Goal: Communication & Community: Participate in discussion

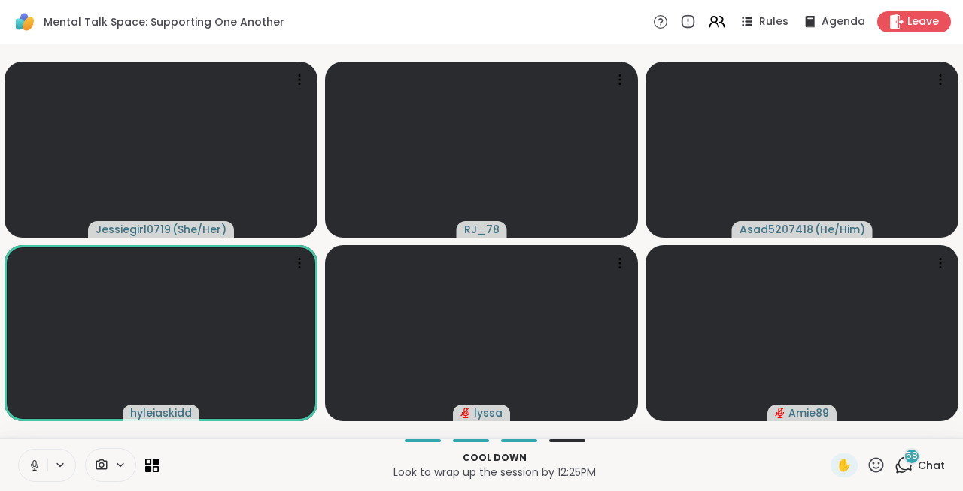
click at [32, 468] on icon at bounding box center [35, 466] width 14 height 14
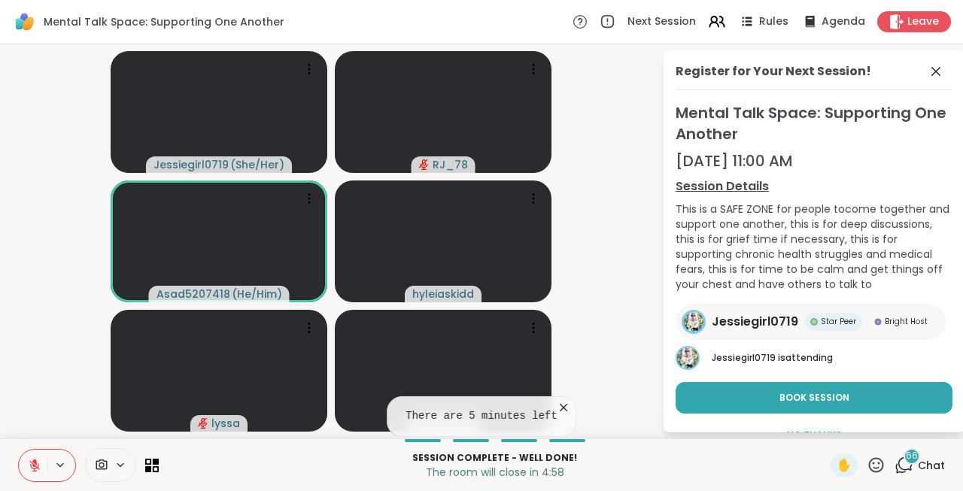
click at [39, 470] on icon at bounding box center [35, 466] width 14 height 14
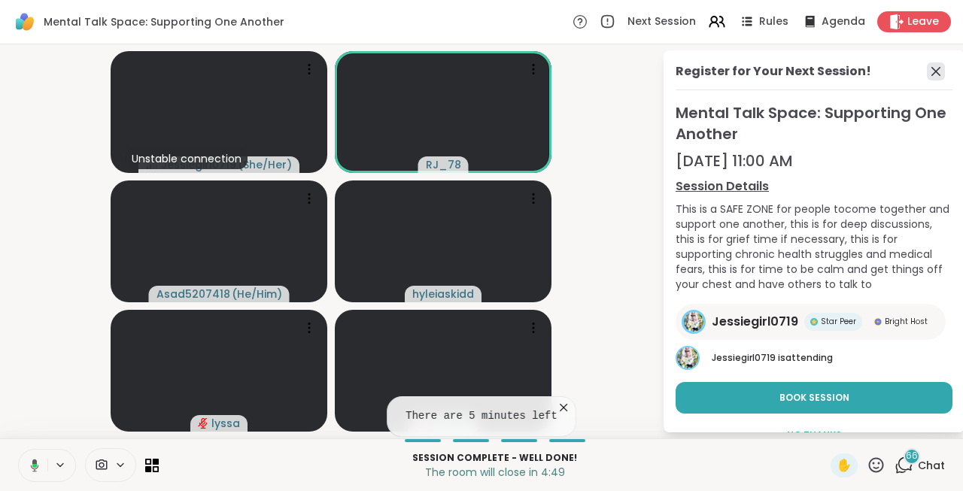
click at [932, 70] on icon at bounding box center [935, 71] width 18 height 18
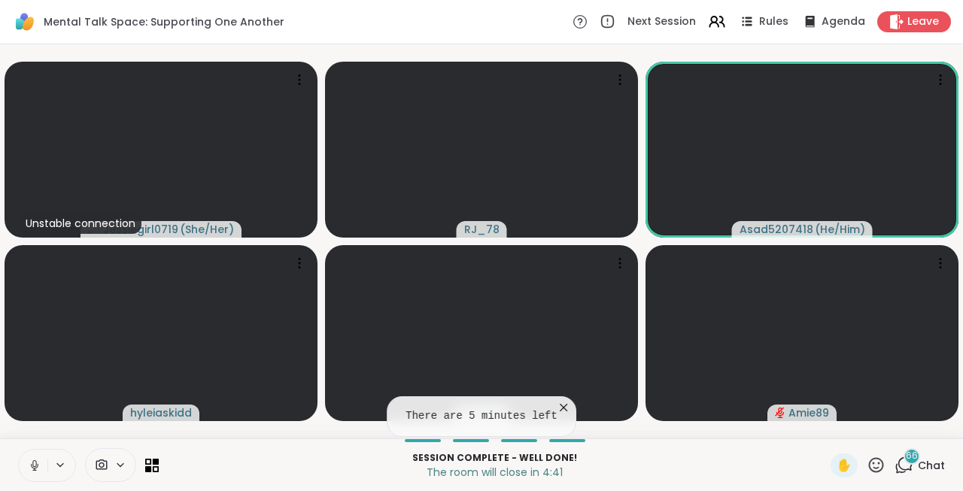
click at [559, 405] on icon at bounding box center [563, 407] width 15 height 15
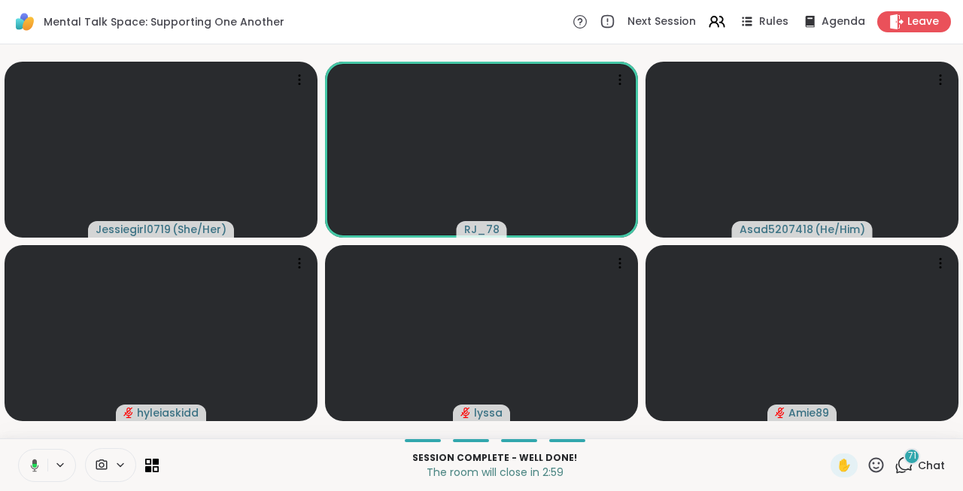
click at [26, 468] on icon at bounding box center [33, 466] width 14 height 14
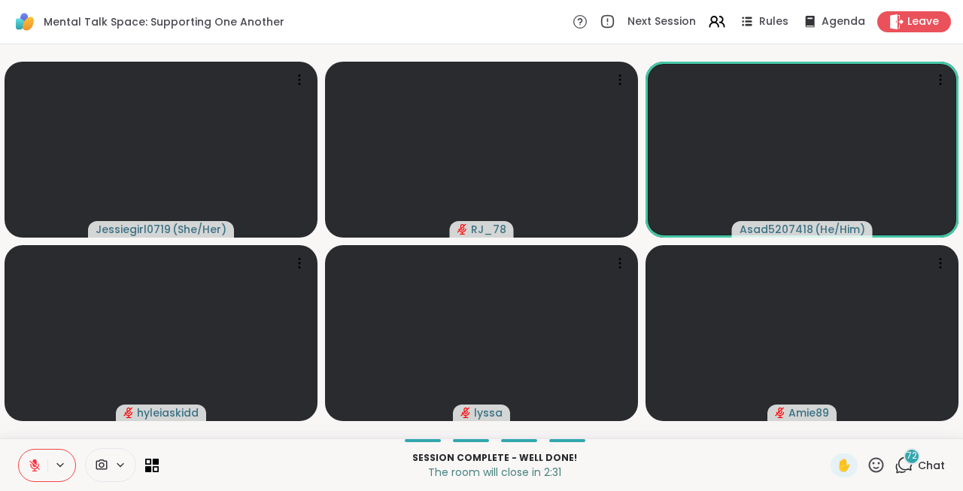
click at [26, 468] on button at bounding box center [33, 466] width 29 height 32
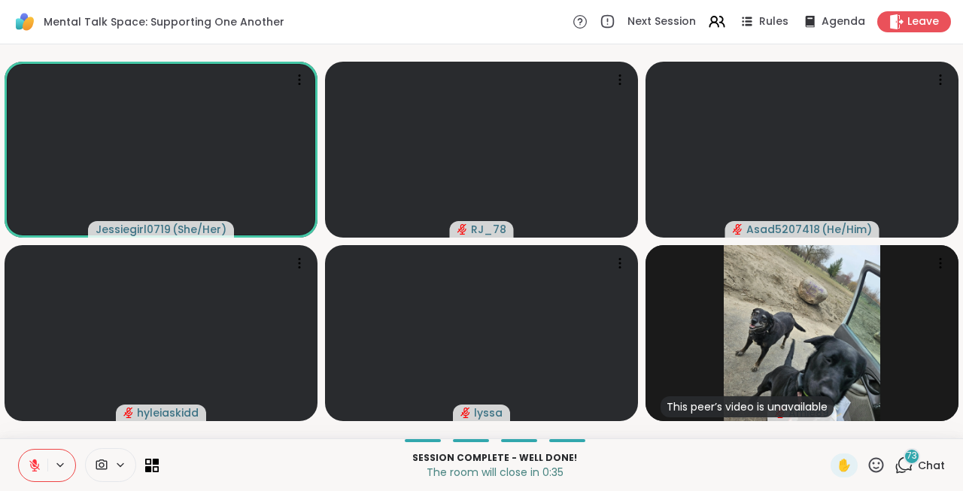
click at [29, 466] on icon at bounding box center [35, 466] width 14 height 14
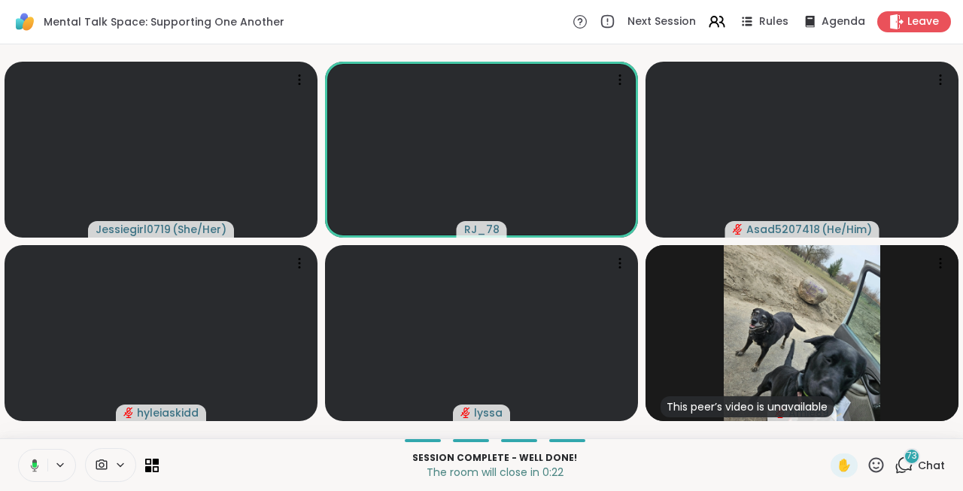
click at [29, 466] on icon at bounding box center [33, 466] width 14 height 14
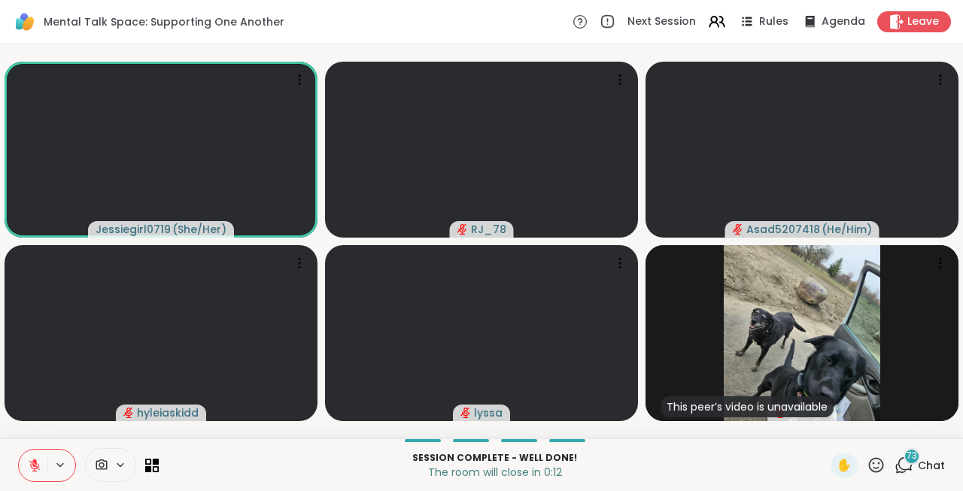
click at [876, 471] on icon at bounding box center [875, 465] width 19 height 19
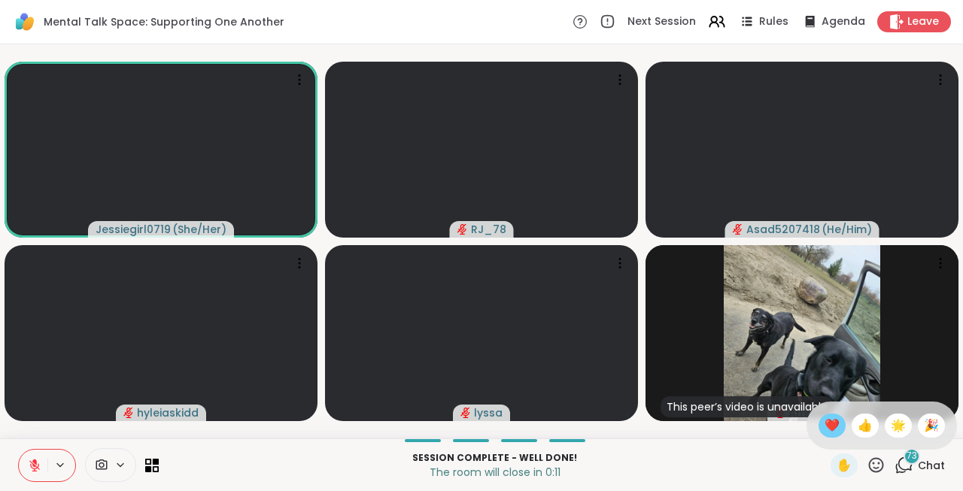
click at [818, 429] on div "❤️" at bounding box center [831, 426] width 27 height 24
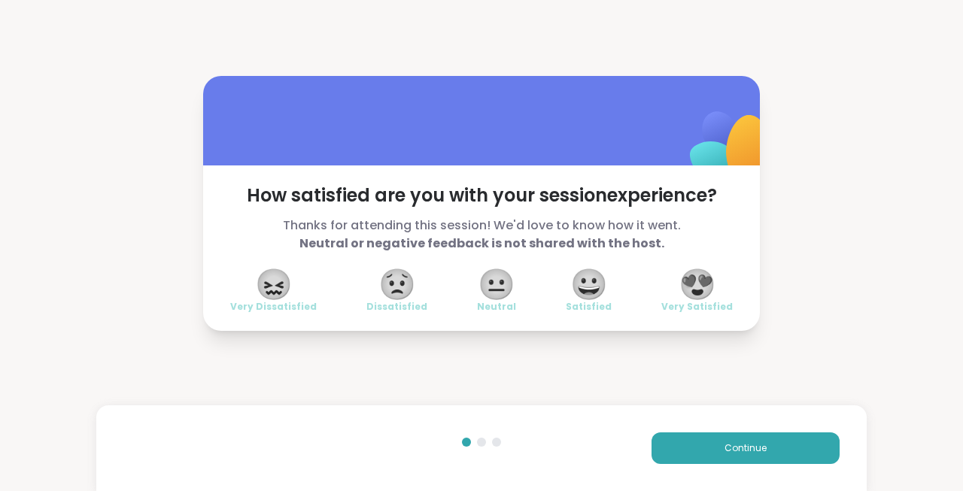
click at [709, 277] on span "😍" at bounding box center [697, 284] width 38 height 27
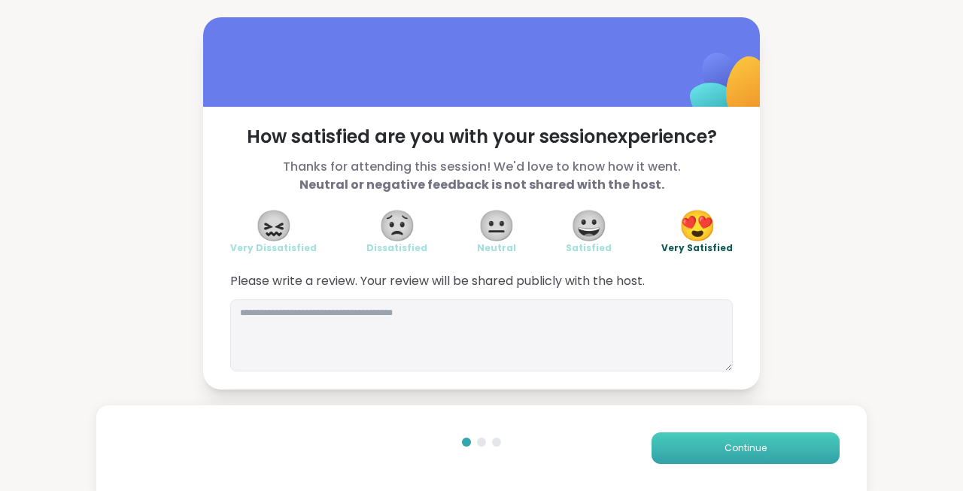
click at [759, 459] on button "Continue" at bounding box center [745, 448] width 188 height 32
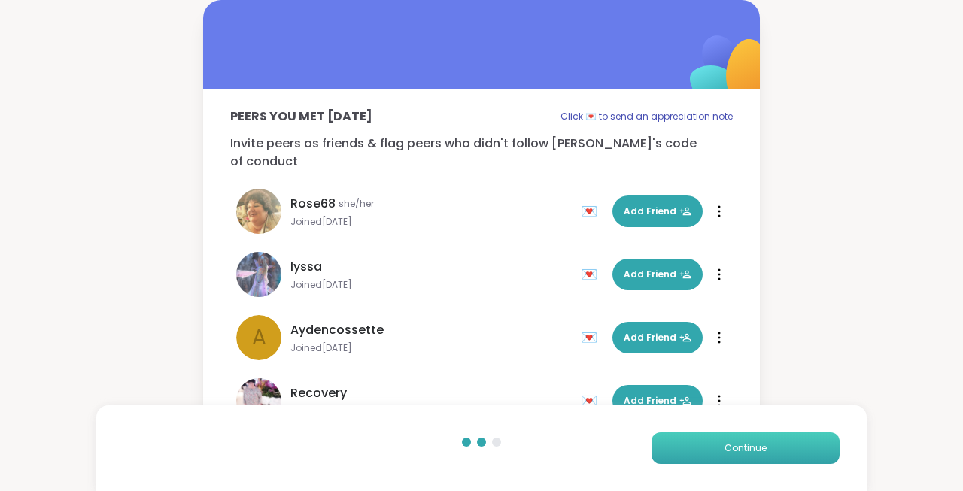
click at [759, 459] on button "Continue" at bounding box center [745, 448] width 188 height 32
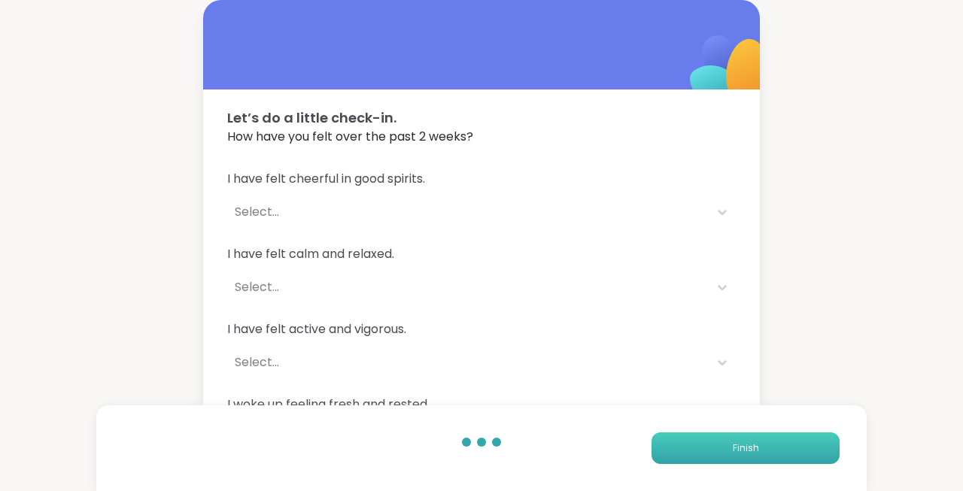
click at [759, 459] on button "Finish" at bounding box center [745, 448] width 188 height 32
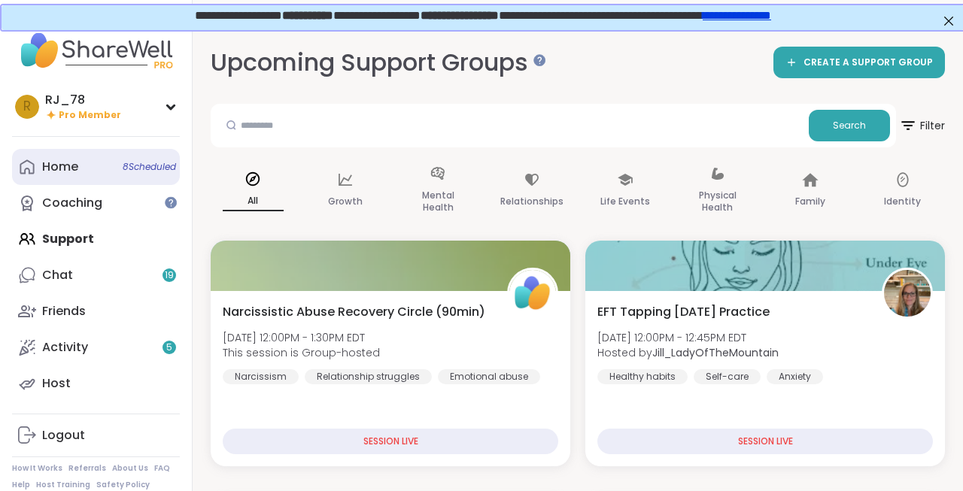
click at [86, 174] on link "Home 8 Scheduled" at bounding box center [96, 167] width 168 height 36
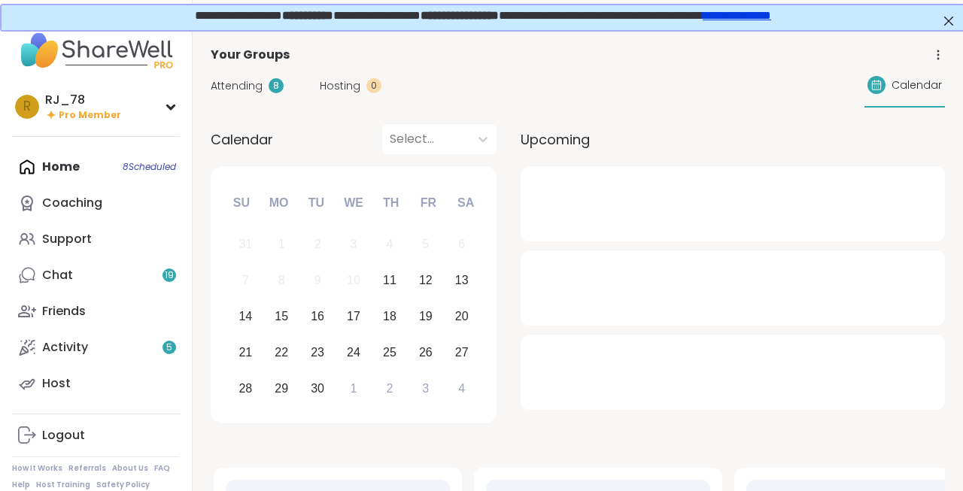
click at [86, 174] on div "Home 8 Scheduled Coaching Support Chat 19 Friends Activity 5 Host" at bounding box center [96, 275] width 168 height 253
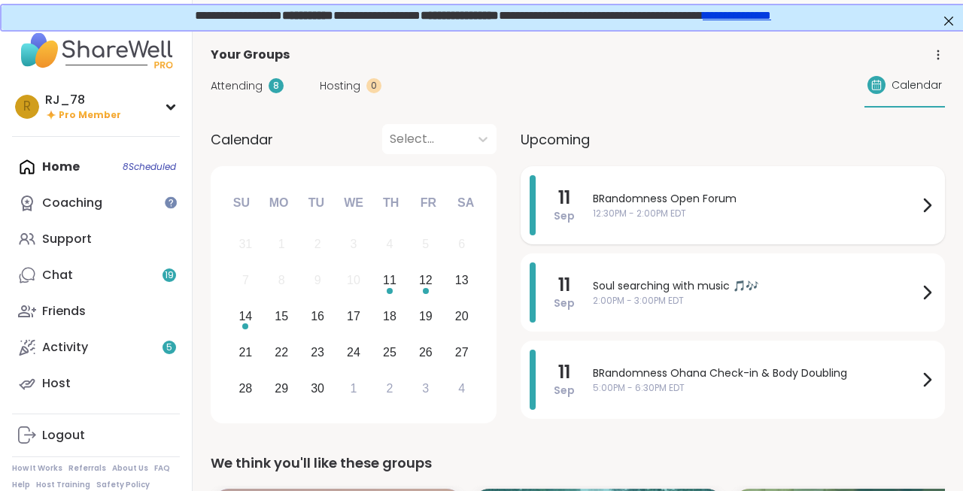
click at [639, 217] on span "12:30PM - 2:00PM EDT" at bounding box center [755, 214] width 325 height 14
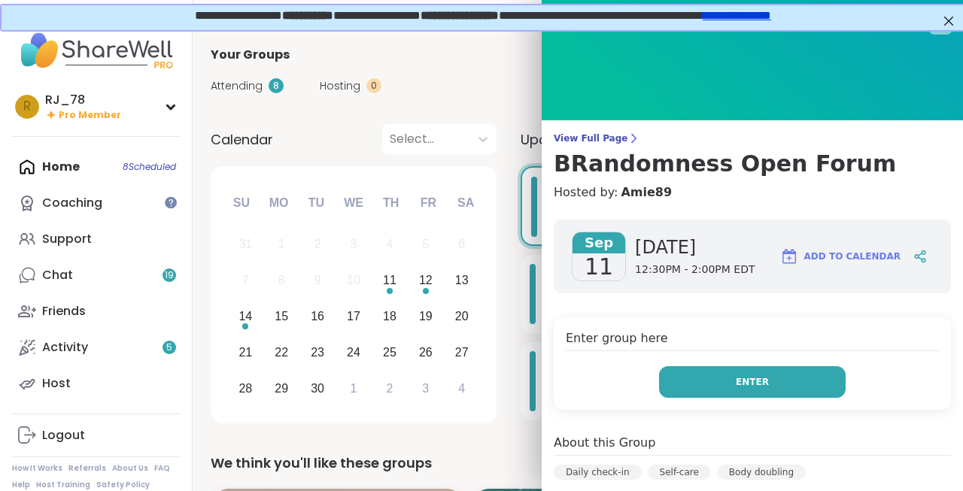
click at [750, 381] on span "Enter" at bounding box center [751, 382] width 33 height 14
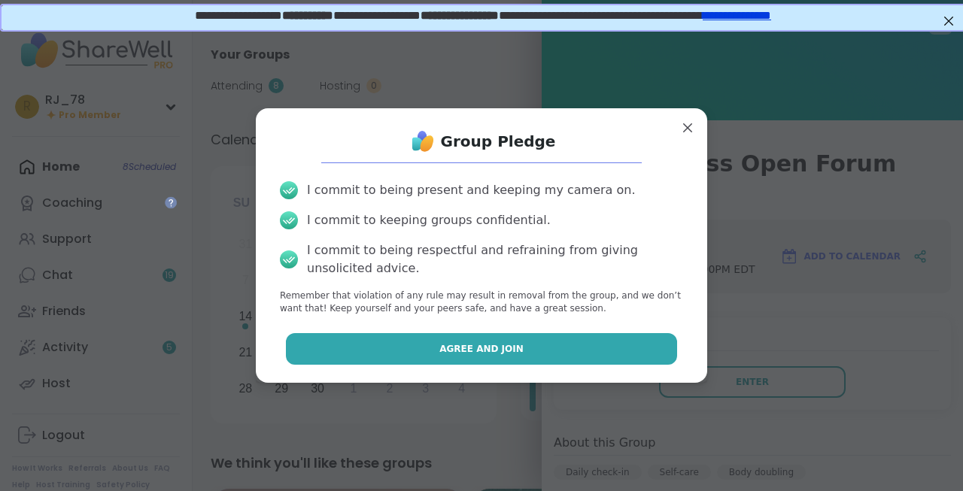
click at [526, 345] on button "Agree and Join" at bounding box center [482, 349] width 392 height 32
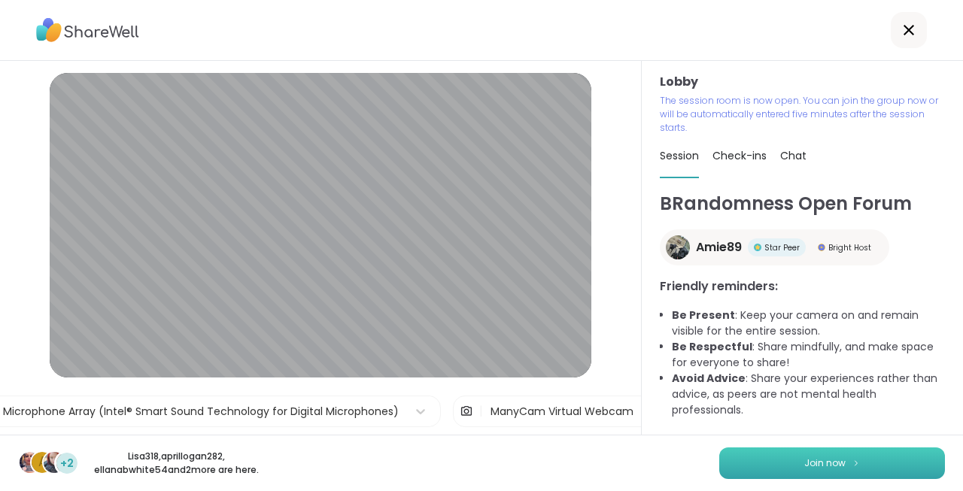
click at [816, 462] on span "Join now" at bounding box center [824, 463] width 41 height 14
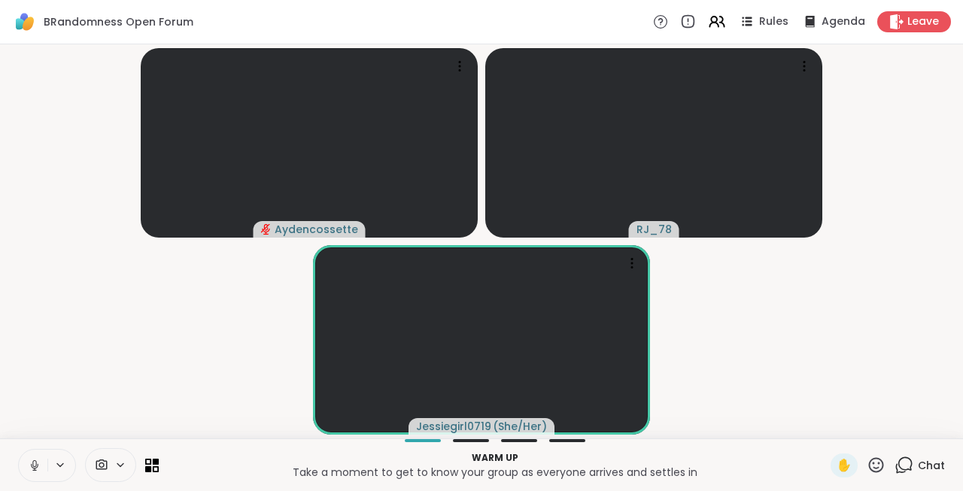
click at [34, 458] on button at bounding box center [33, 466] width 29 height 32
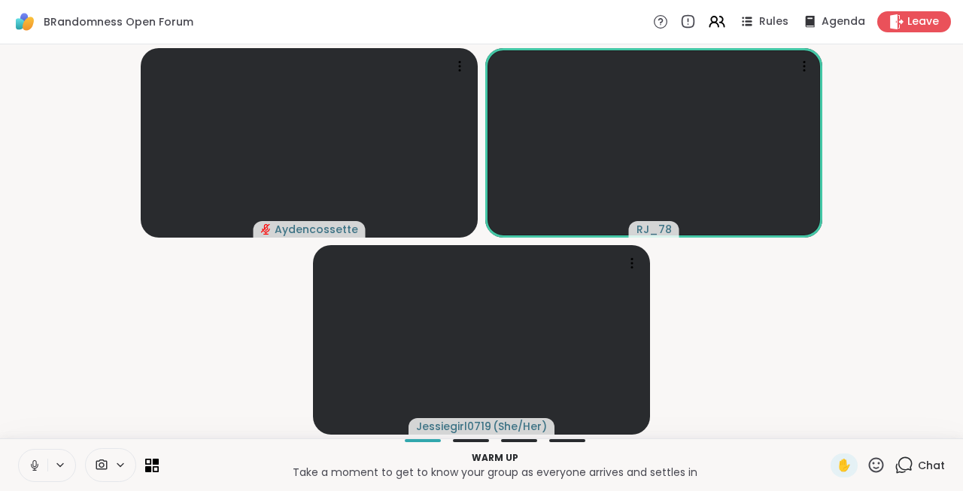
click at [34, 458] on button at bounding box center [33, 466] width 29 height 32
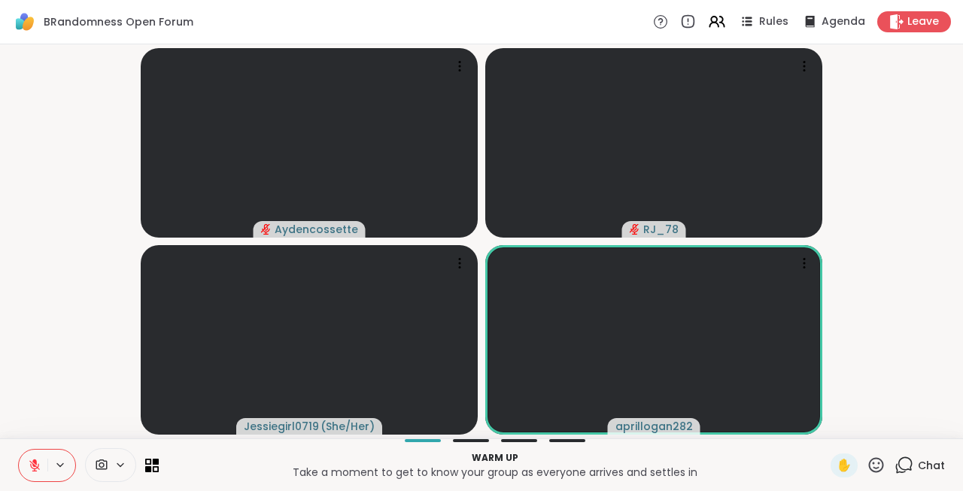
click at [34, 458] on button at bounding box center [33, 466] width 29 height 32
click at [32, 466] on icon at bounding box center [35, 465] width 8 height 5
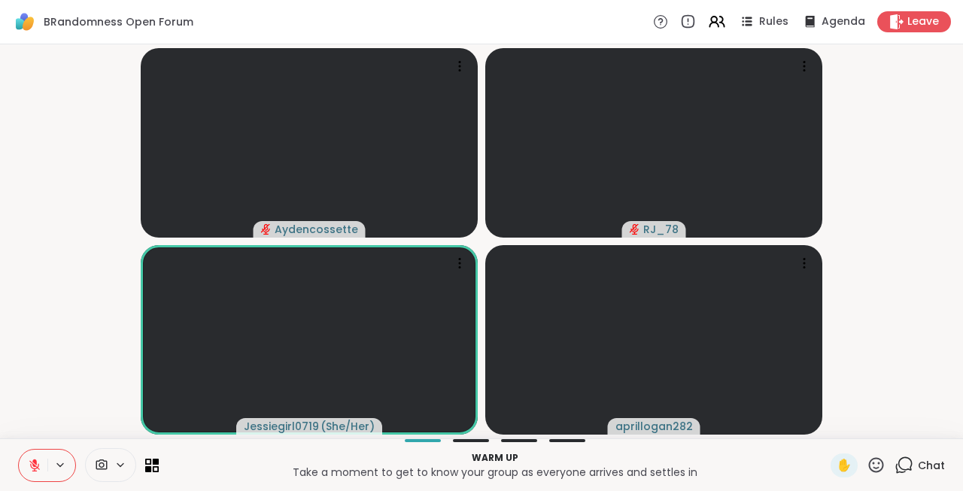
click at [32, 466] on icon at bounding box center [35, 466] width 14 height 14
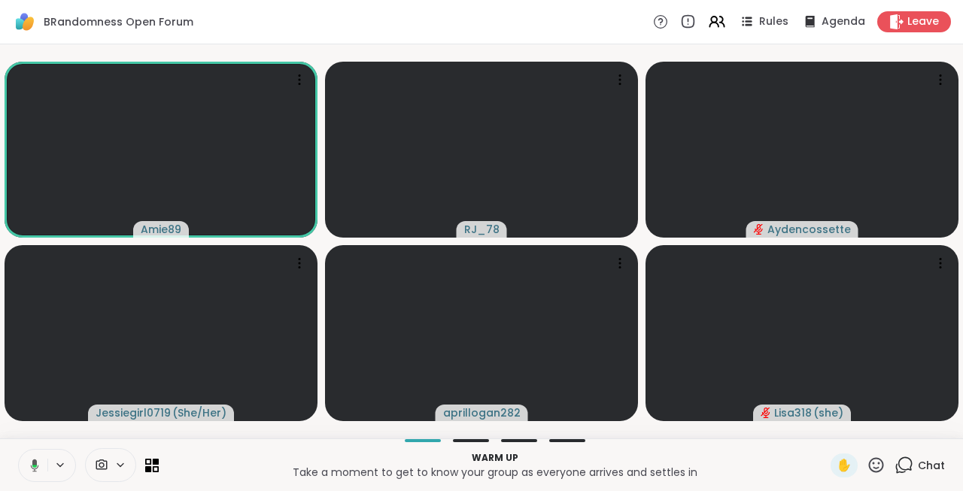
click at [32, 466] on icon at bounding box center [33, 466] width 14 height 14
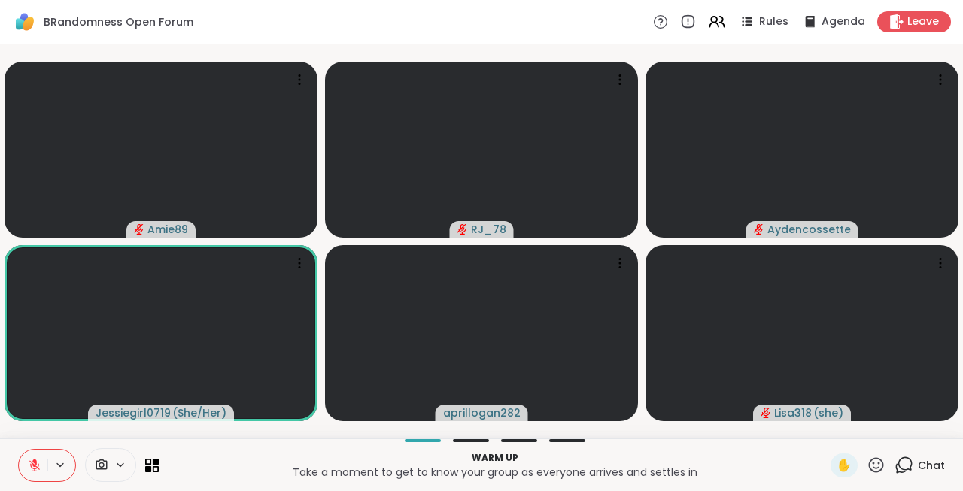
click at [32, 466] on icon at bounding box center [35, 466] width 14 height 14
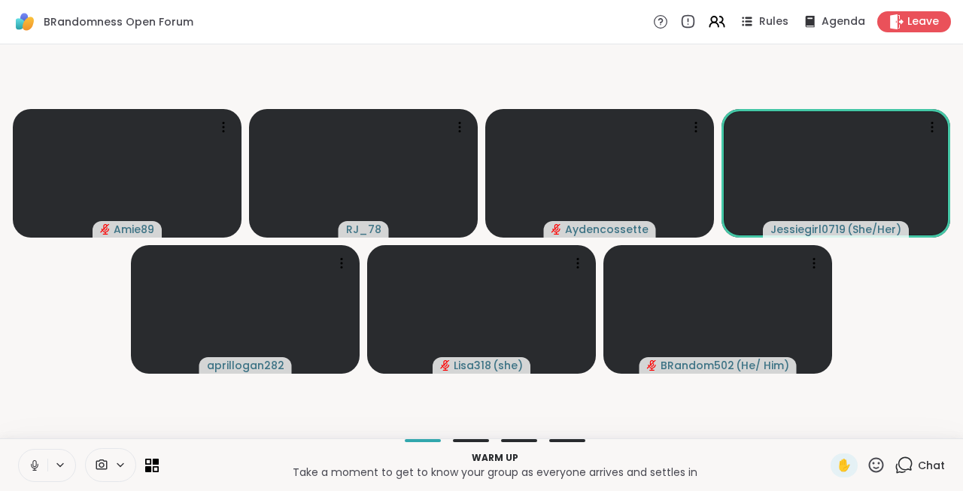
click at [32, 466] on icon at bounding box center [35, 465] width 8 height 5
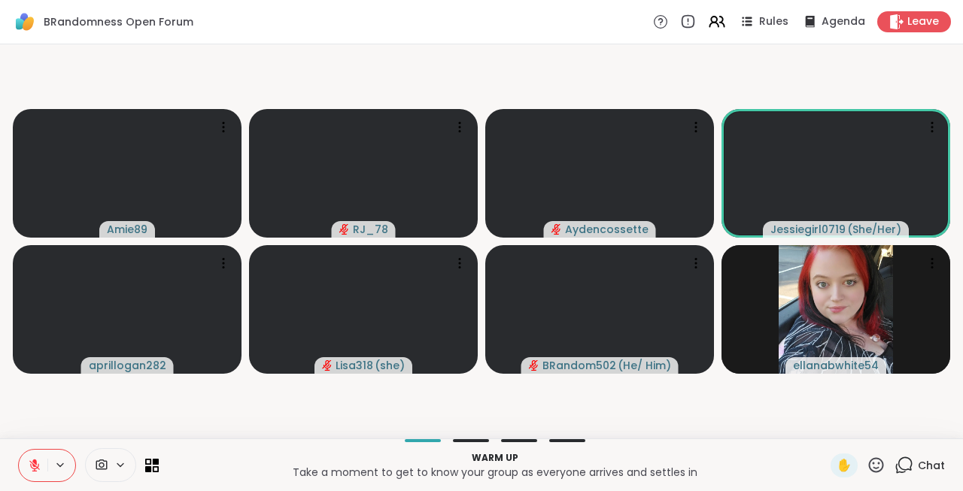
click at [32, 466] on icon at bounding box center [35, 466] width 14 height 14
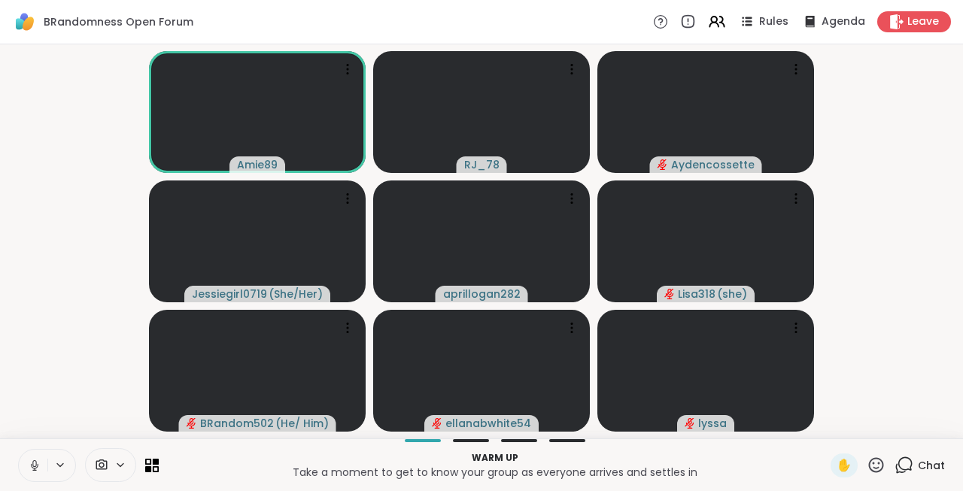
click at [32, 466] on icon at bounding box center [35, 465] width 8 height 5
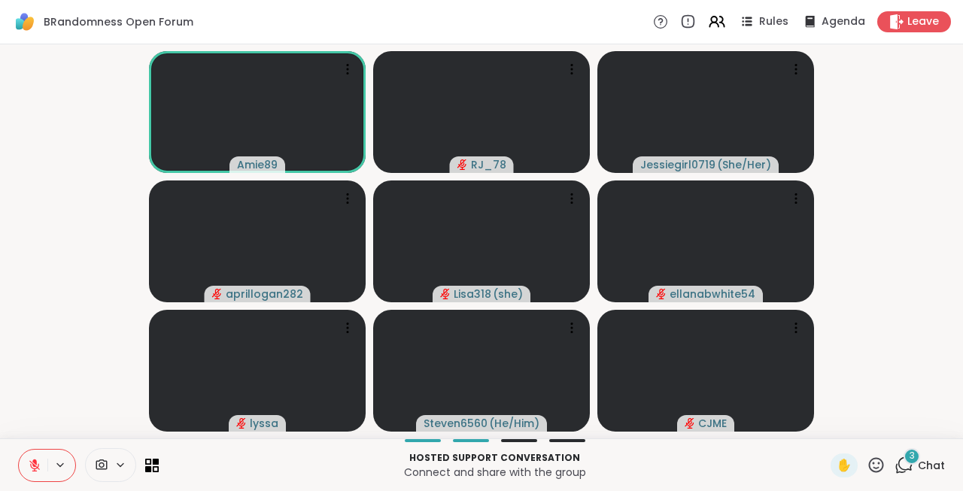
click at [46, 465] on button at bounding box center [33, 466] width 29 height 32
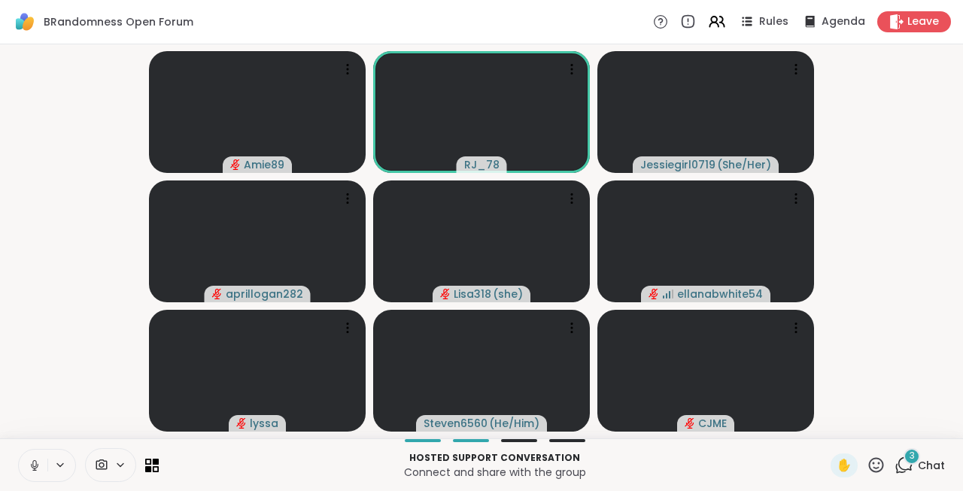
click at [38, 465] on icon at bounding box center [35, 465] width 8 height 5
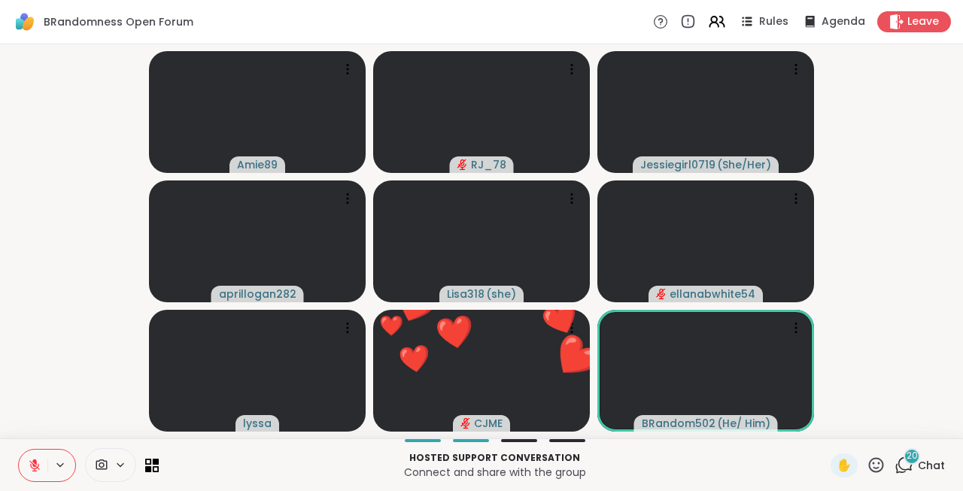
click at [876, 465] on icon at bounding box center [875, 465] width 19 height 19
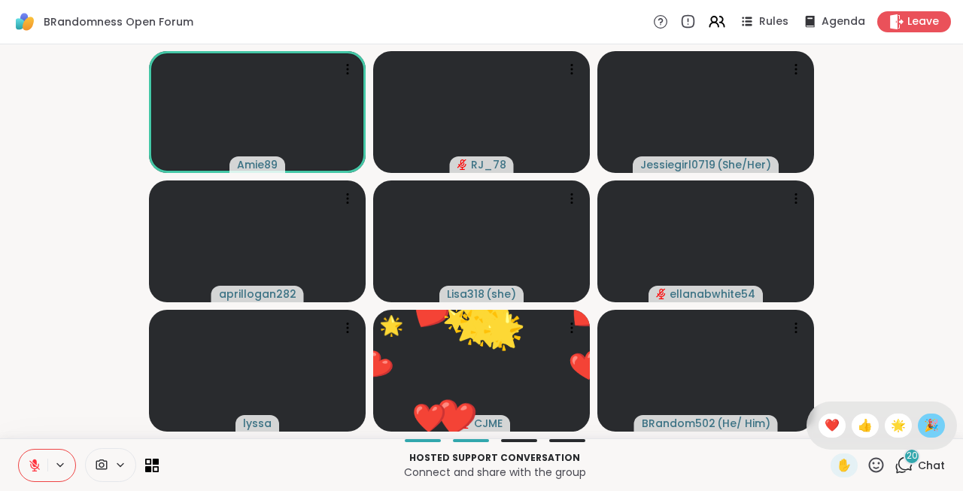
click at [926, 423] on span "🎉" at bounding box center [930, 426] width 15 height 18
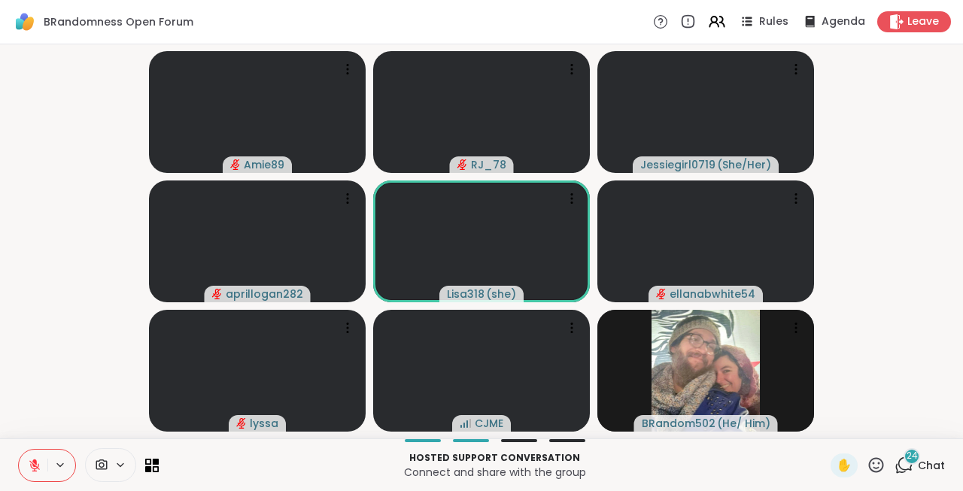
click at [41, 462] on icon at bounding box center [35, 466] width 14 height 14
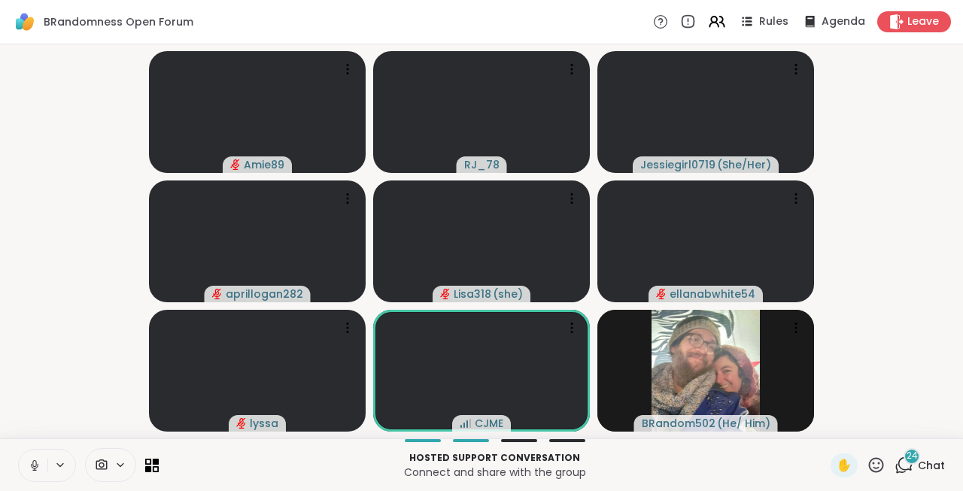
click at [41, 462] on icon at bounding box center [35, 466] width 14 height 14
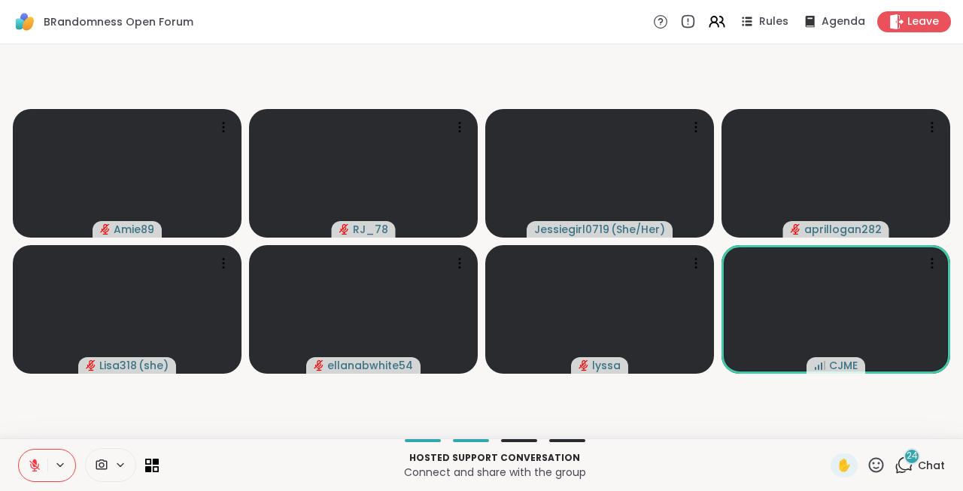
click at [41, 462] on icon at bounding box center [35, 466] width 14 height 14
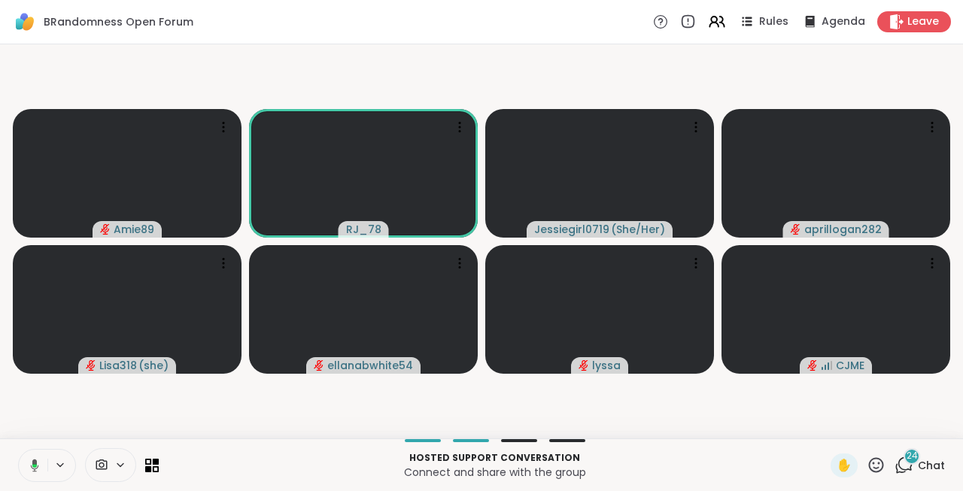
click at [41, 462] on button at bounding box center [32, 466] width 31 height 32
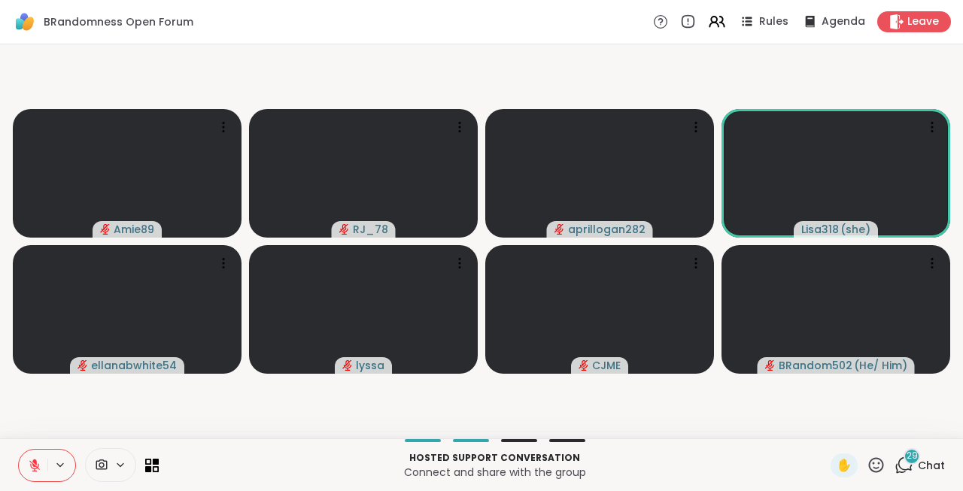
click at [38, 465] on icon at bounding box center [34, 465] width 11 height 11
click at [38, 465] on icon at bounding box center [33, 466] width 14 height 14
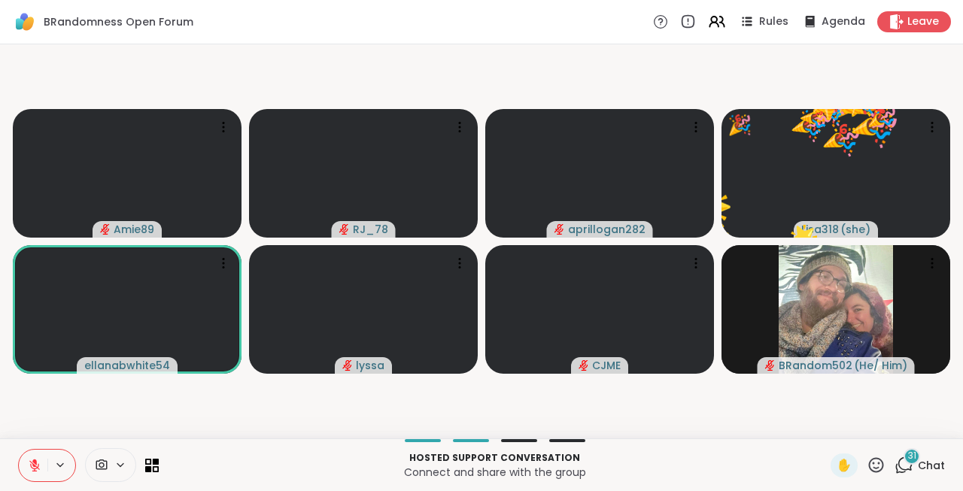
click at [38, 465] on icon at bounding box center [34, 465] width 11 height 11
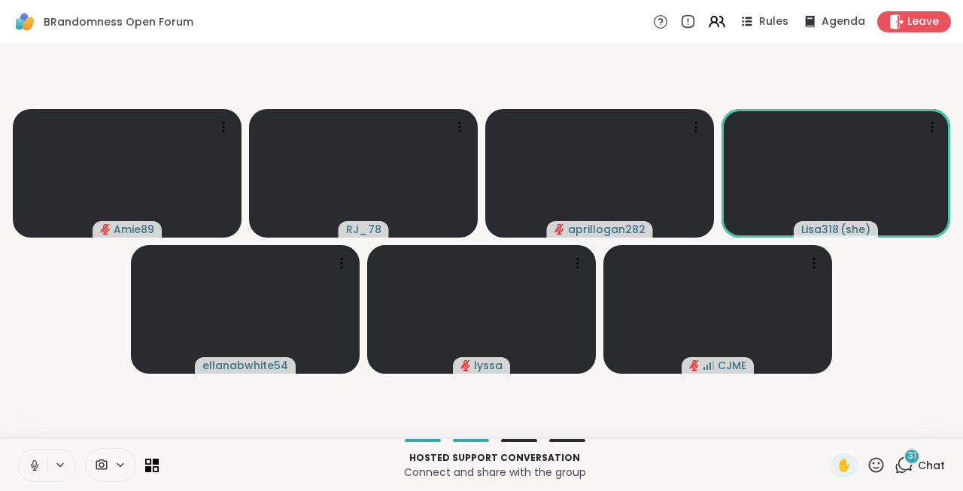
click at [19, 450] on button at bounding box center [33, 466] width 29 height 32
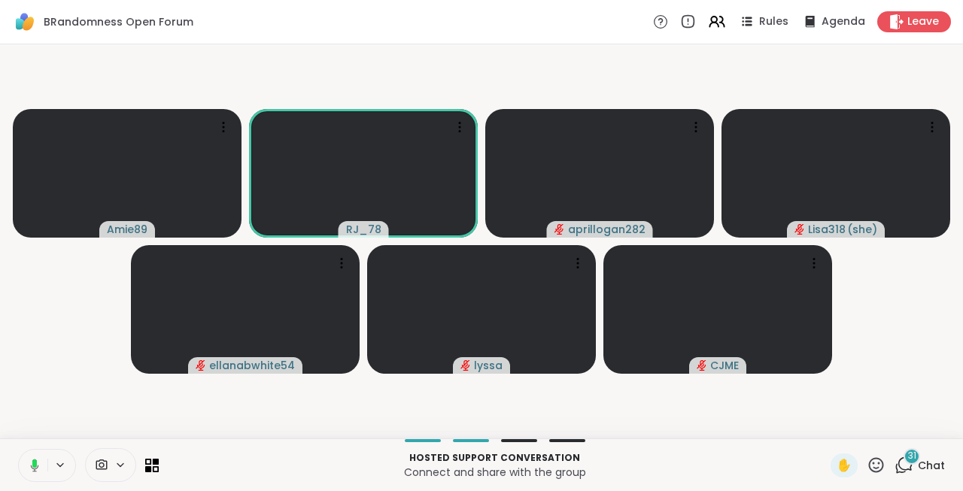
drag, startPoint x: 38, startPoint y: 465, endPoint x: 30, endPoint y: 467, distance: 8.6
click at [30, 467] on icon at bounding box center [33, 466] width 14 height 14
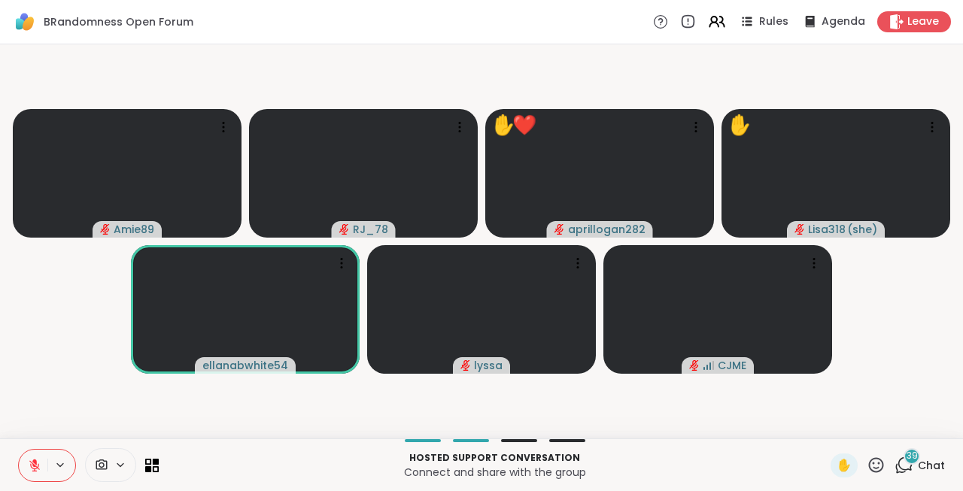
click at [30, 467] on icon at bounding box center [35, 466] width 14 height 14
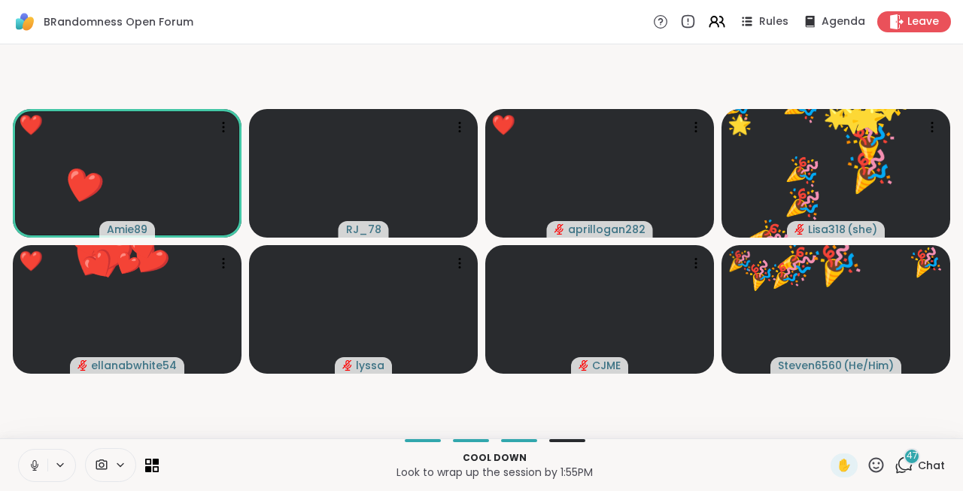
click at [878, 473] on icon at bounding box center [875, 465] width 19 height 19
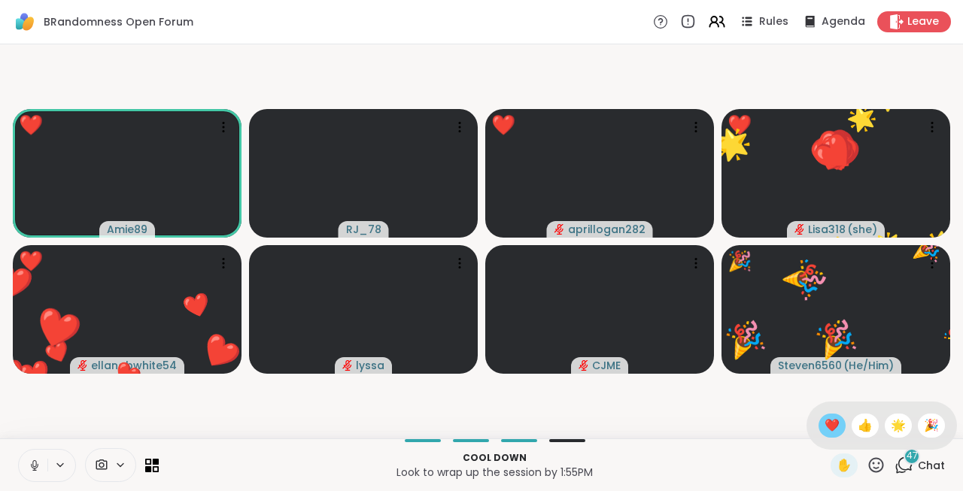
click at [824, 424] on span "❤️" at bounding box center [831, 426] width 15 height 18
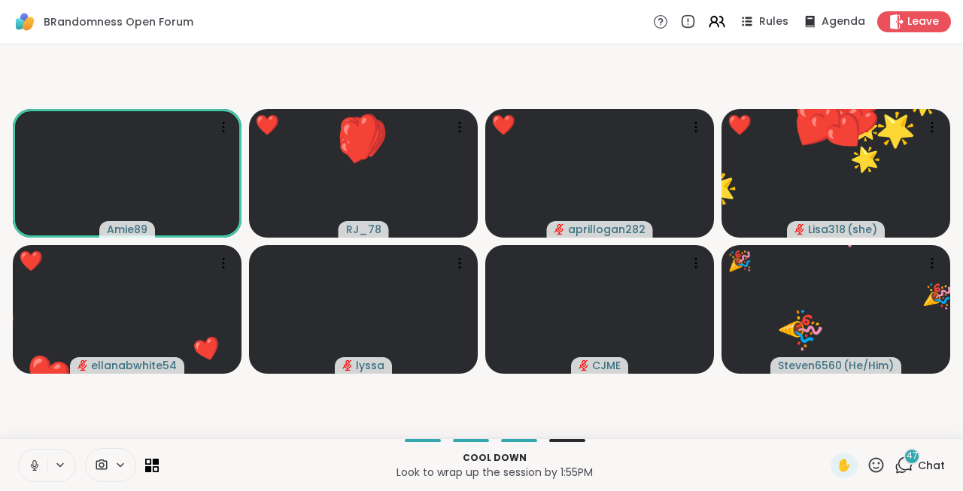
click at [821, 424] on video-player-container "Amie89 ❤️ ❤️ ❤️ ❤️ ❤️ ❤️ ❤️ ❤️ RJ_78 ❤️ ❤️ ❤️ ❤️ ❤️ ❤️ ❤️ ❤️ ❤️ ❤️ ❤️ ❤️ ❤️ ❤️ …" at bounding box center [481, 241] width 944 height 382
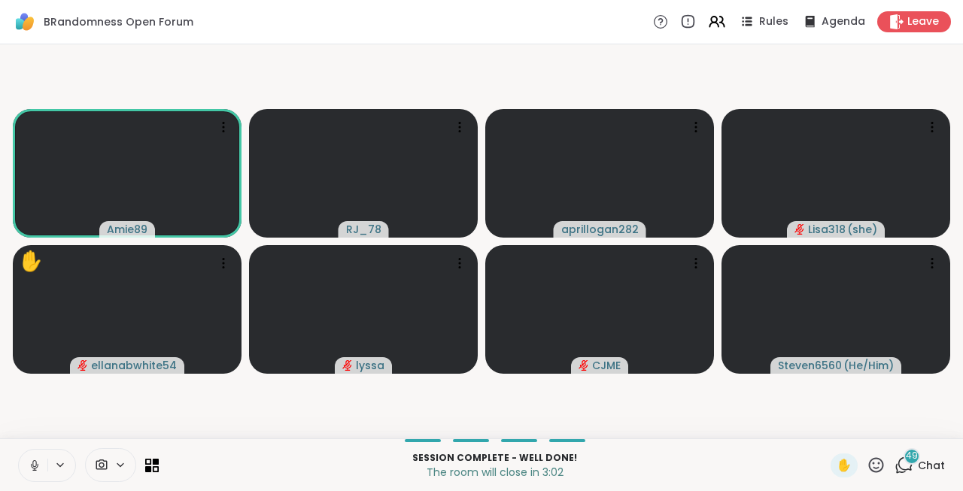
click at [821, 424] on video-player-container "Amie89 RJ_78 aprillogan282 Lisa318 ( she ) ✋ ellanabwhite54 lyssa CJME Steven65…" at bounding box center [481, 241] width 944 height 382
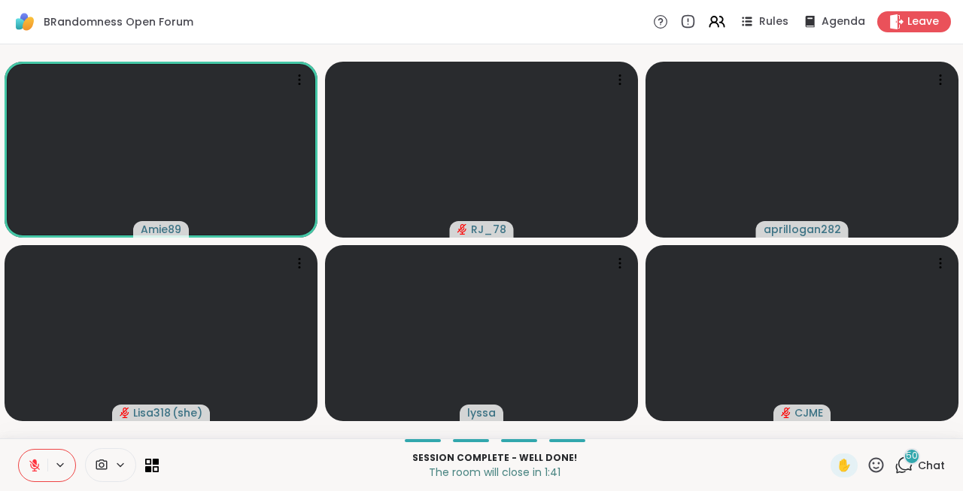
click at [34, 468] on icon at bounding box center [35, 466] width 14 height 14
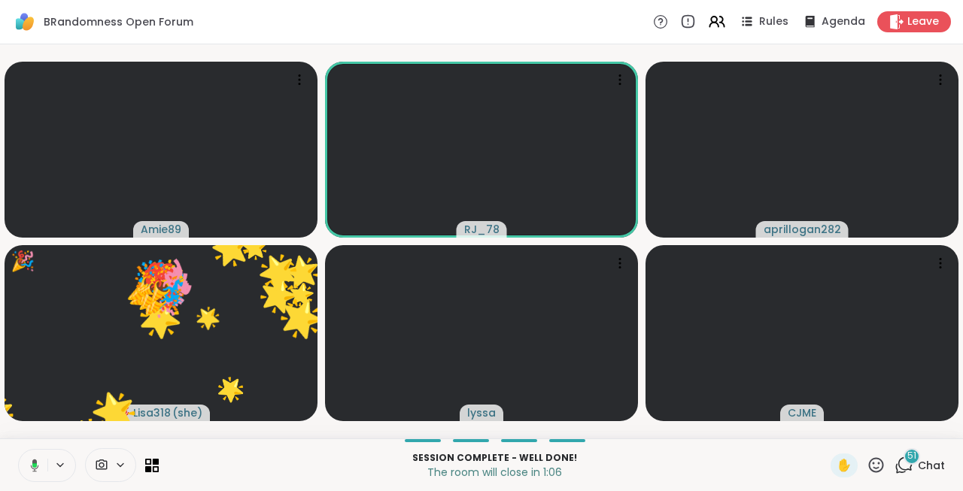
click at [32, 454] on button at bounding box center [32, 466] width 31 height 32
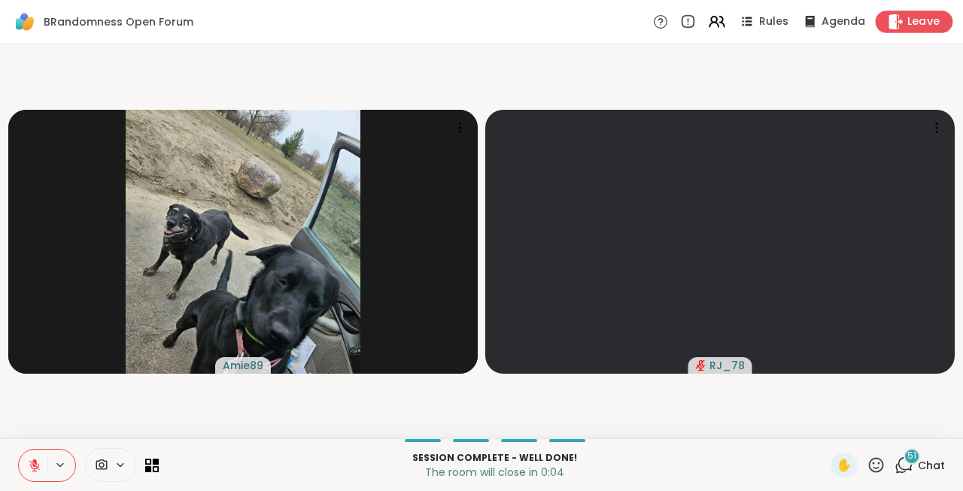
click at [926, 23] on span "Leave" at bounding box center [923, 22] width 33 height 16
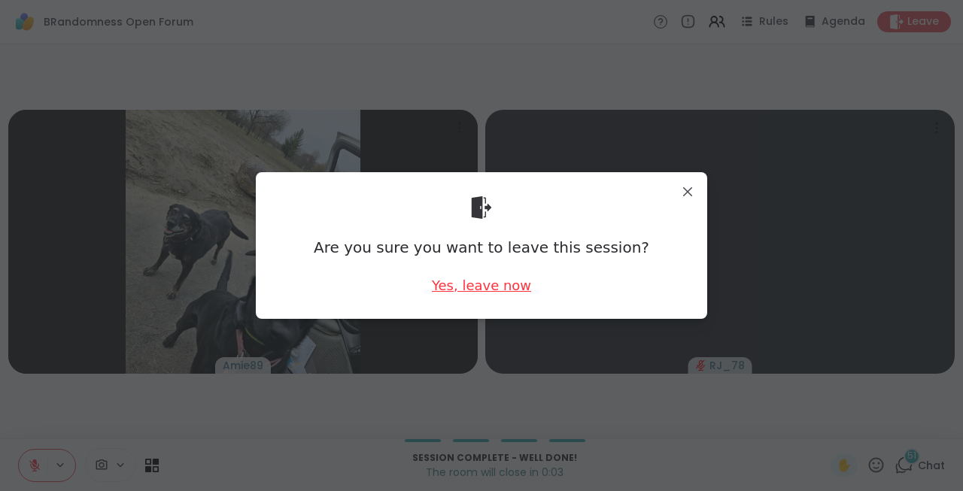
click at [478, 281] on div "Yes, leave now" at bounding box center [481, 285] width 99 height 19
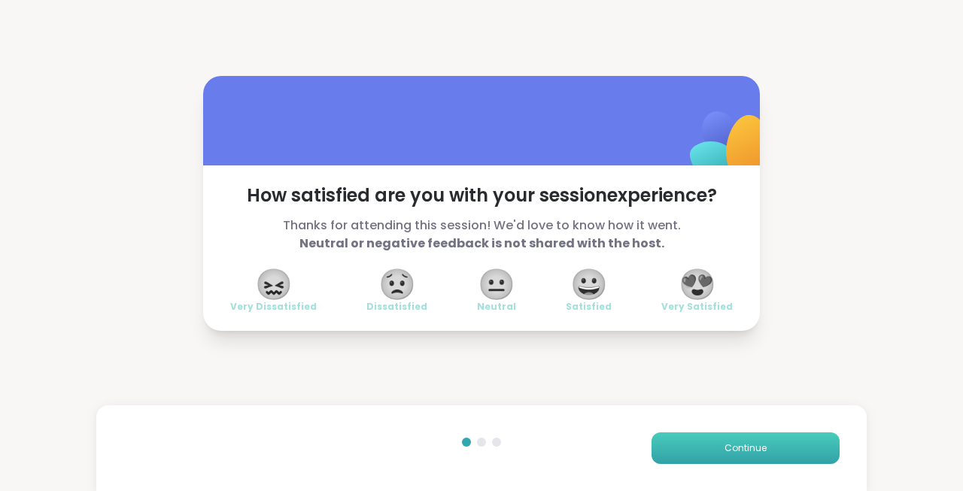
click at [760, 444] on span "Continue" at bounding box center [745, 448] width 42 height 14
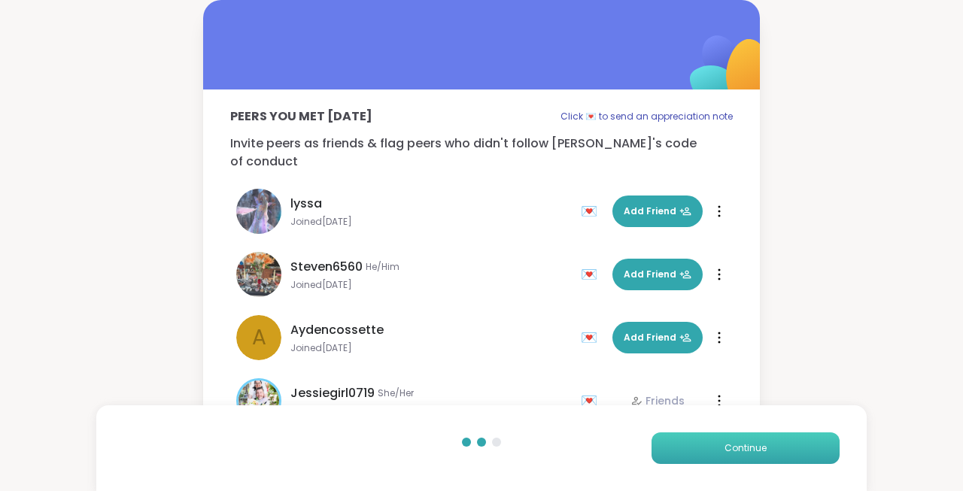
click at [760, 444] on span "Continue" at bounding box center [745, 448] width 42 height 14
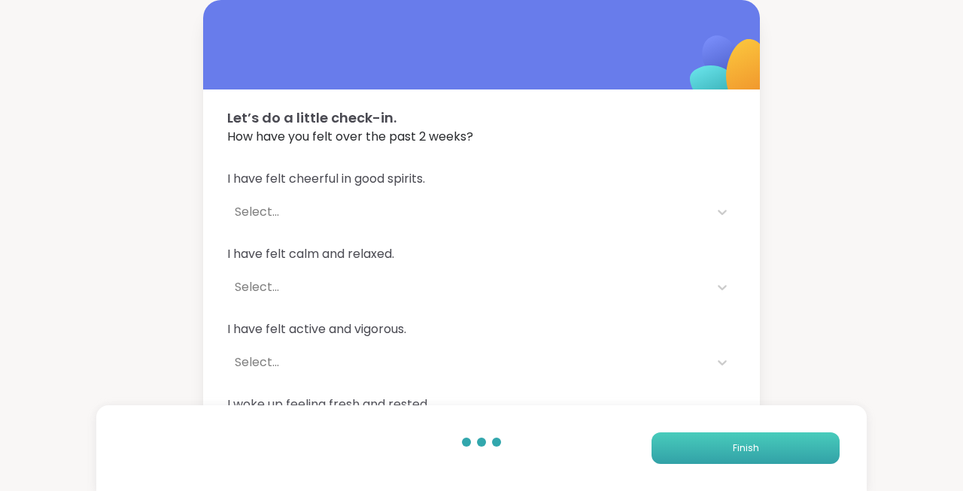
click at [760, 444] on button "Finish" at bounding box center [745, 448] width 188 height 32
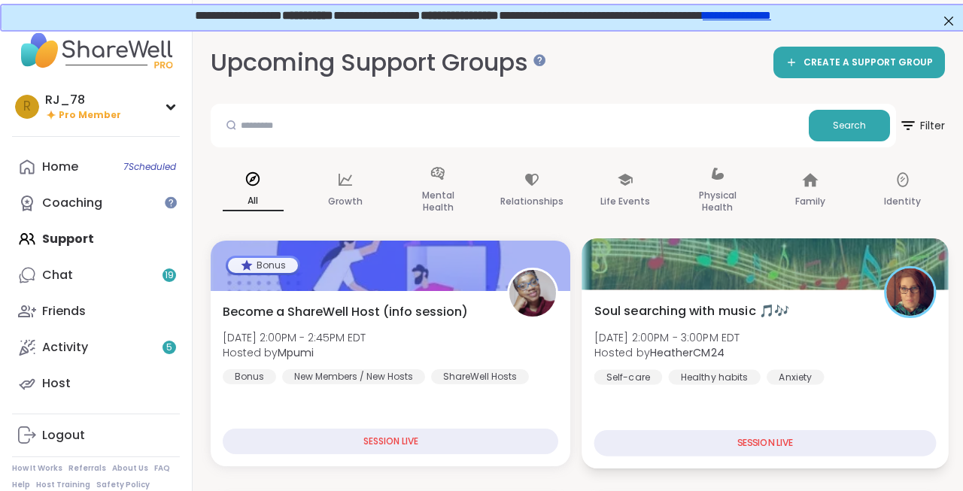
click at [775, 428] on div "Soul searching with music 🎵🎶 [DATE] 2:00PM - 3:00PM EDT Hosted by HeatherCM24 S…" at bounding box center [764, 379] width 367 height 179
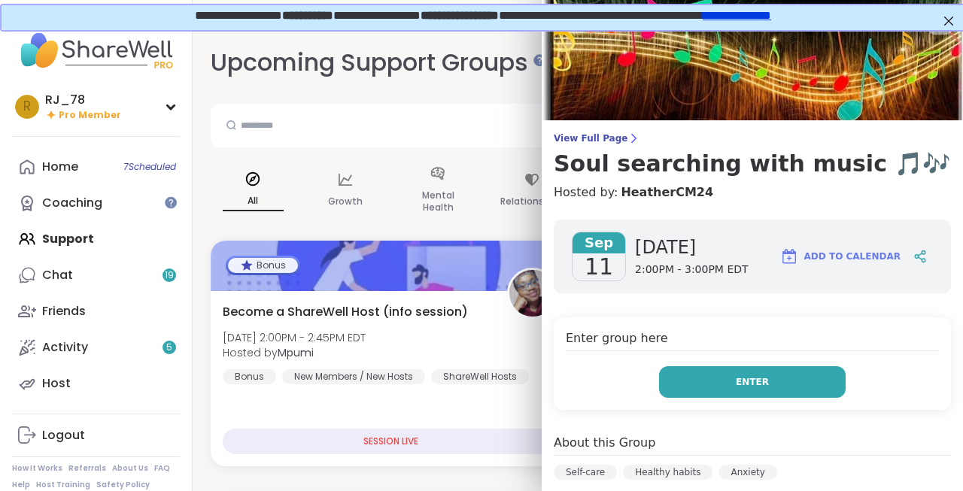
click at [772, 389] on button "Enter" at bounding box center [752, 382] width 186 height 32
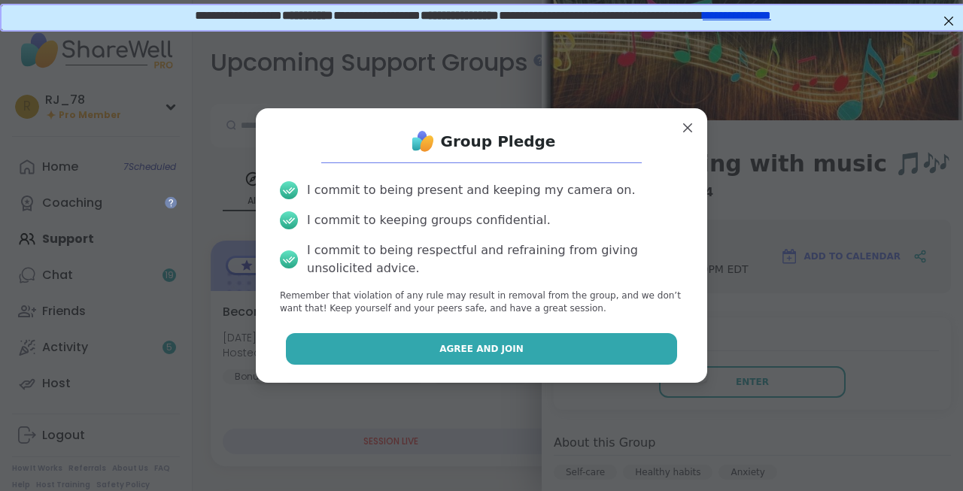
click at [565, 362] on button "Agree and Join" at bounding box center [482, 349] width 392 height 32
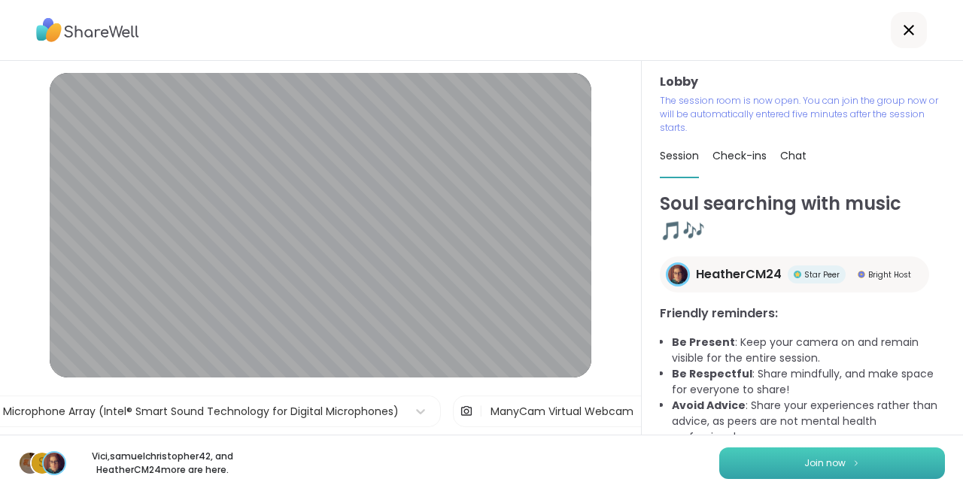
click at [799, 454] on button "Join now" at bounding box center [832, 463] width 226 height 32
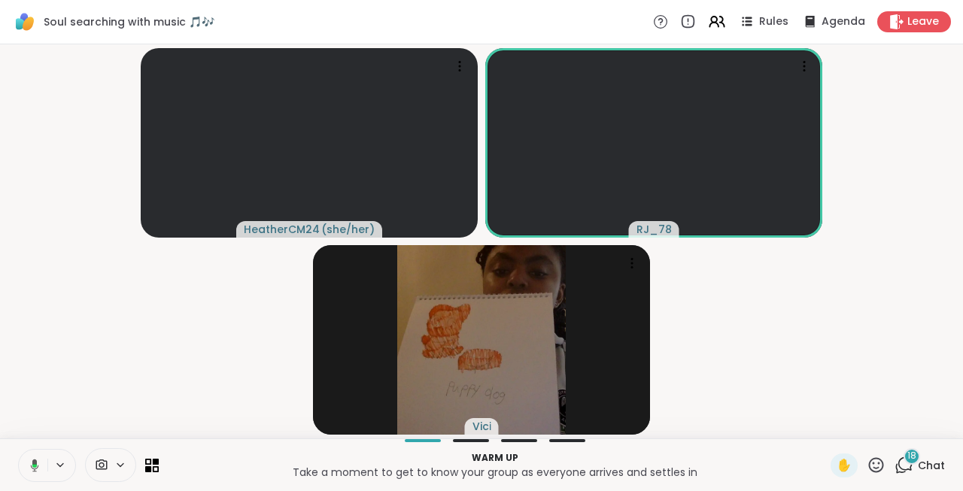
click at [41, 467] on button at bounding box center [32, 466] width 31 height 32
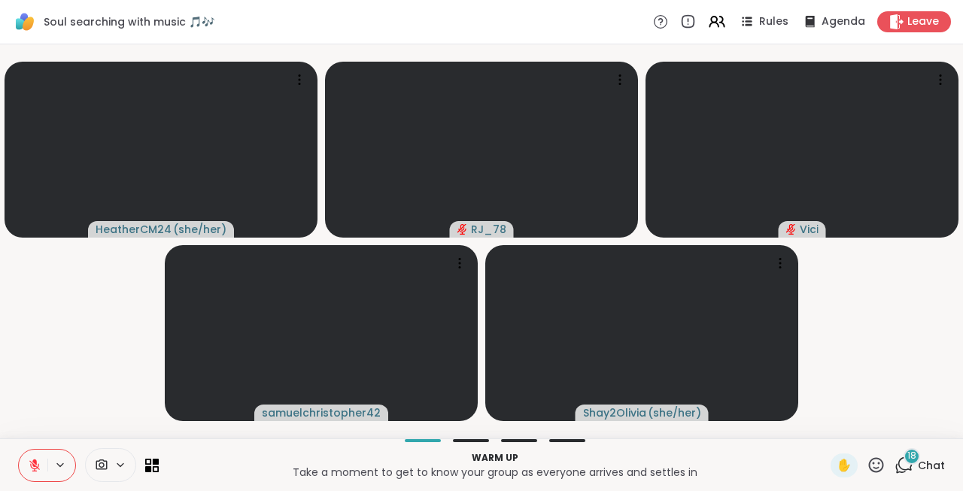
click at [24, 469] on button at bounding box center [33, 466] width 29 height 32
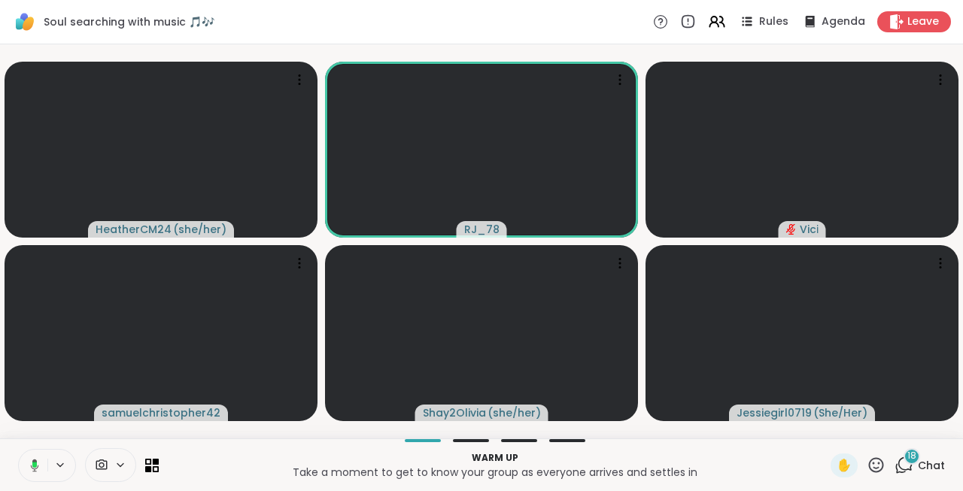
click at [24, 469] on button at bounding box center [32, 466] width 31 height 32
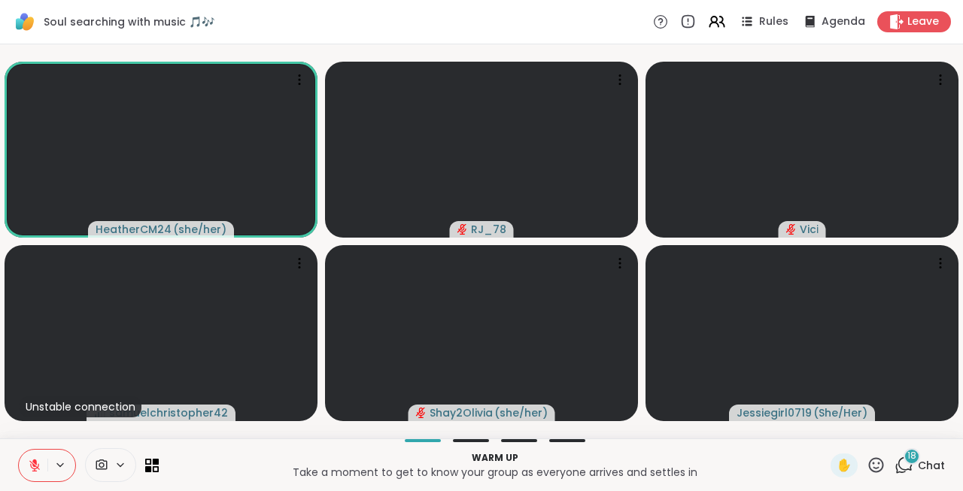
click at [24, 469] on button at bounding box center [33, 466] width 29 height 32
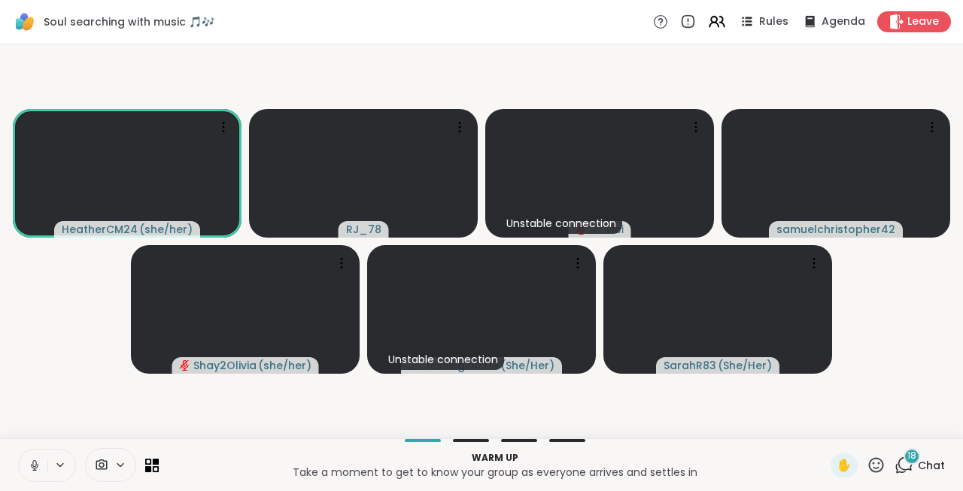
click at [24, 469] on button at bounding box center [33, 466] width 29 height 32
click at [24, 469] on button at bounding box center [32, 466] width 31 height 32
click at [24, 469] on button at bounding box center [33, 466] width 29 height 32
click at [35, 459] on icon at bounding box center [35, 466] width 14 height 14
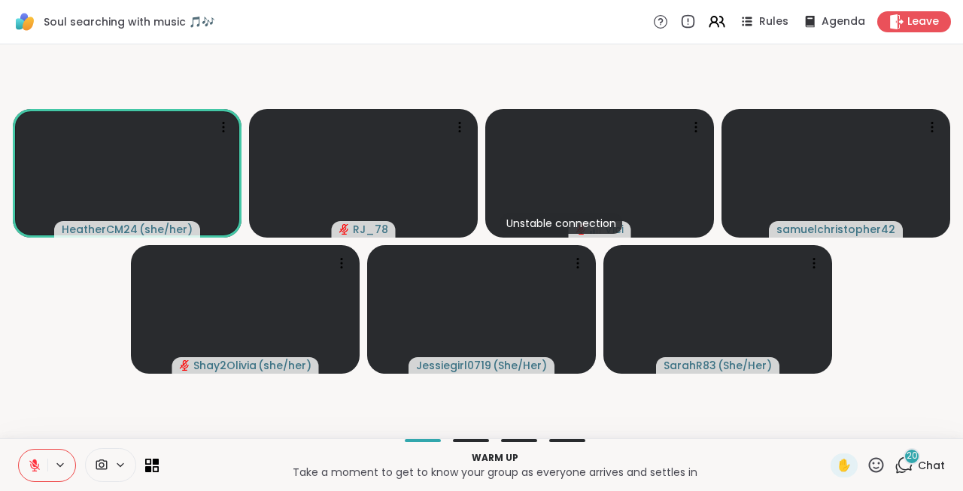
click at [905, 466] on icon at bounding box center [903, 465] width 19 height 19
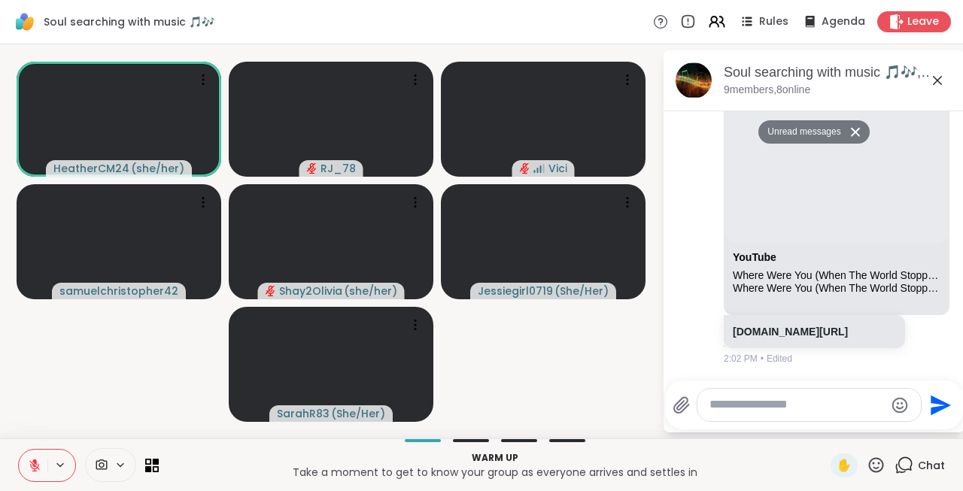
scroll to position [5725, 0]
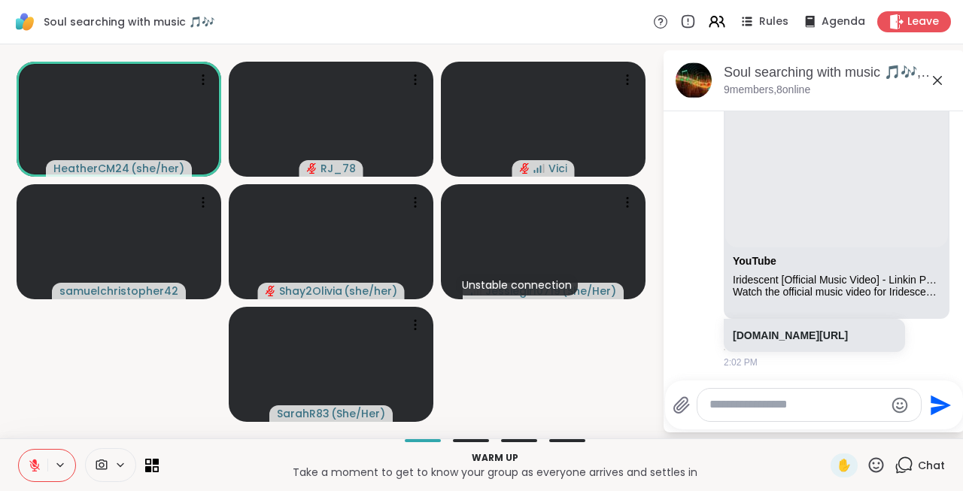
click at [44, 460] on button at bounding box center [33, 466] width 29 height 32
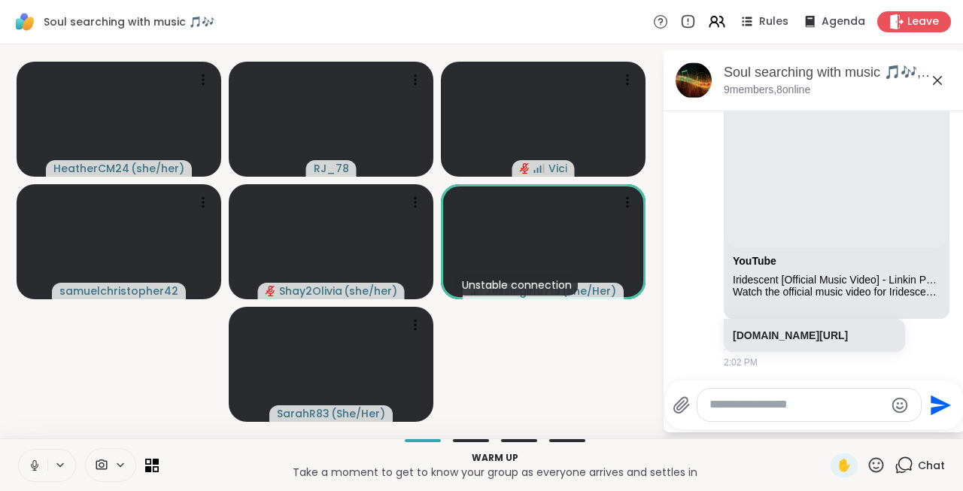
click at [29, 460] on icon at bounding box center [35, 466] width 14 height 14
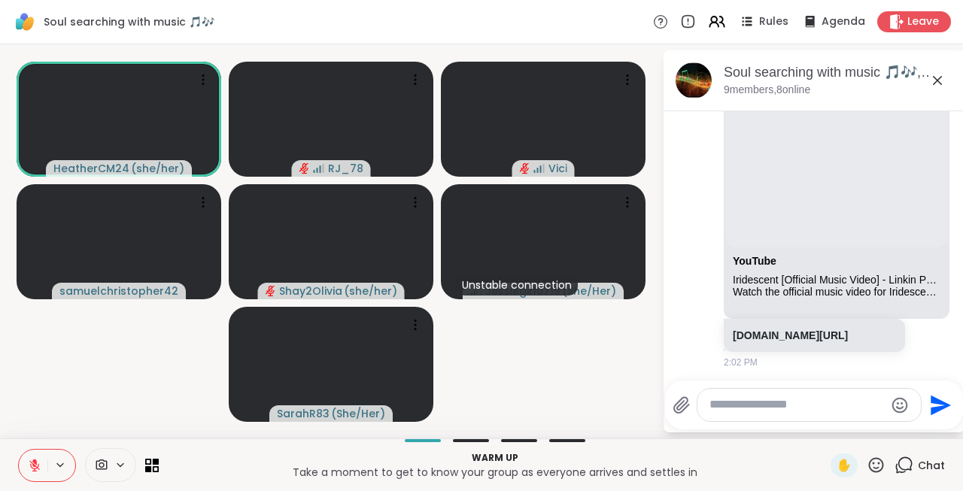
paste textarea "**********"
type textarea "**********"
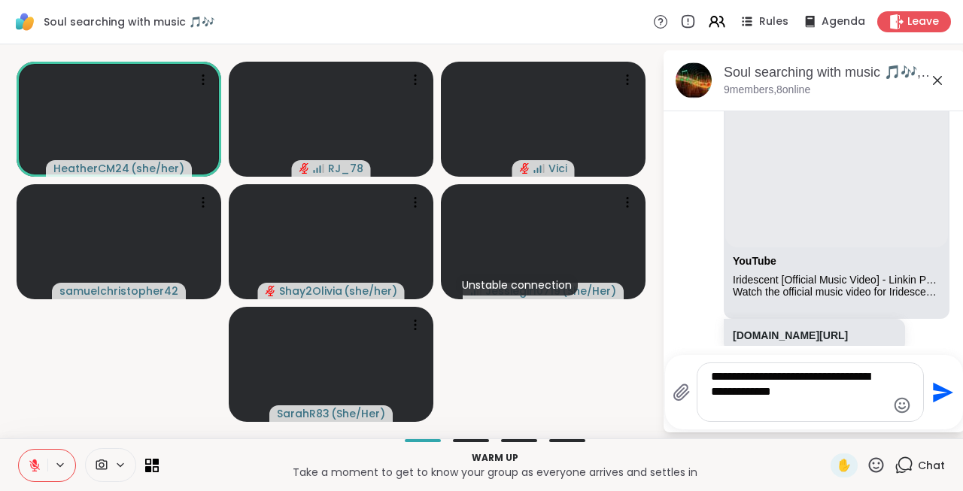
click at [932, 388] on icon "Send" at bounding box center [942, 392] width 20 height 20
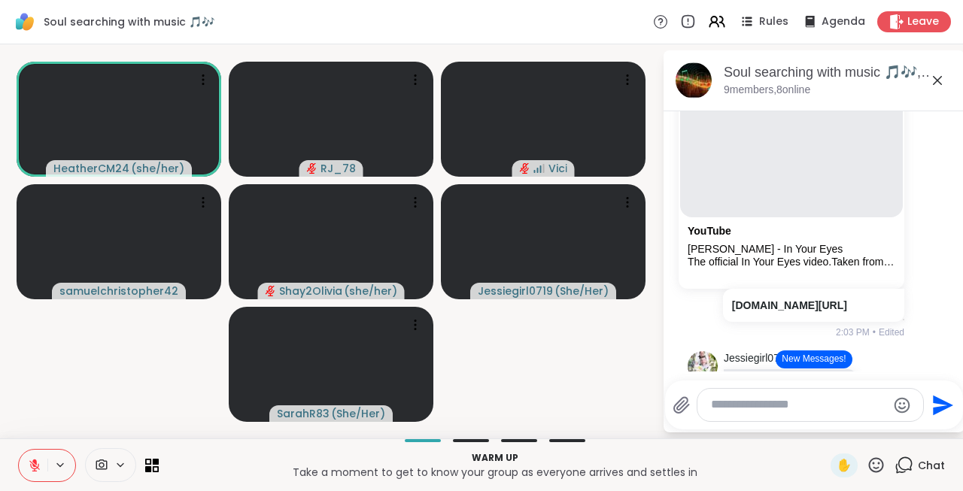
scroll to position [3, 0]
